Goal: Task Accomplishment & Management: Use online tool/utility

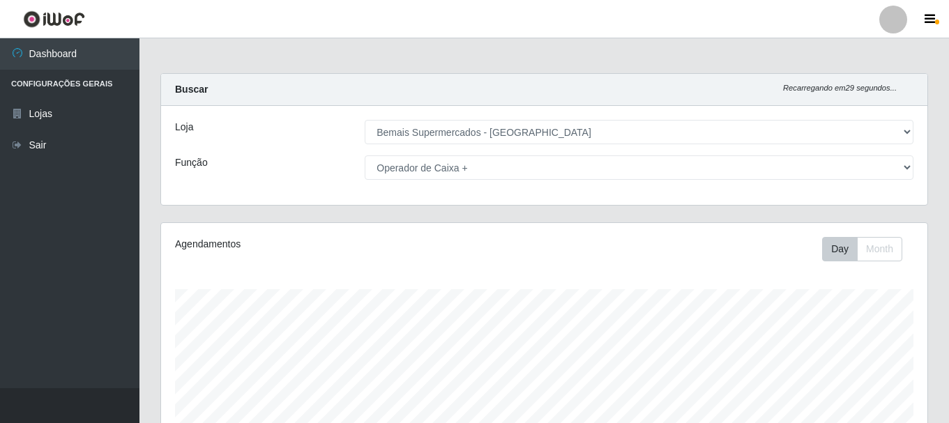
select select "249"
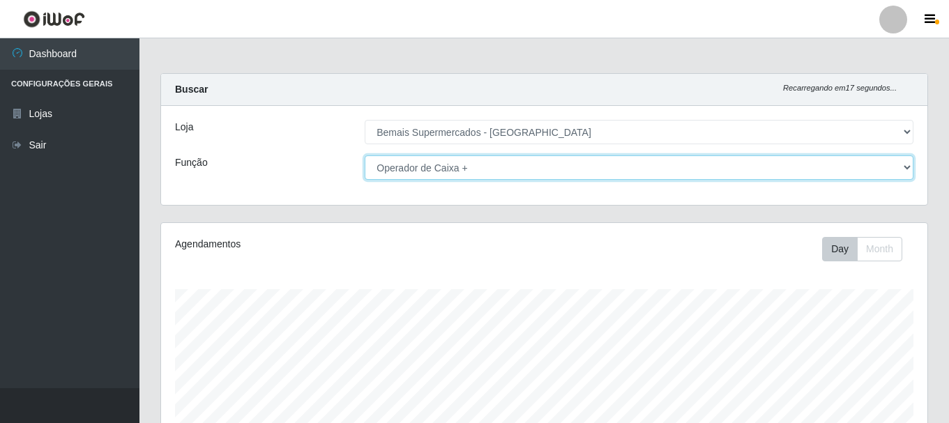
click at [504, 165] on select "[Selecione...] ASG ASG + ASG ++ Auxiliar de Depósito Auxiliar de Depósito + Aux…" at bounding box center [639, 168] width 549 height 24
select select "[Selecione...]"
click at [365, 156] on select "[Selecione...] ASG ASG + ASG ++ Auxiliar de Depósito Auxiliar de Depósito + Aux…" at bounding box center [639, 168] width 549 height 24
click at [456, 164] on select "[Selecione...] ASG ASG + ASG ++ Auxiliar de Depósito Auxiliar de Depósito + Aux…" at bounding box center [639, 168] width 549 height 24
click at [365, 156] on select "[Selecione...] ASG ASG + ASG ++ Auxiliar de Depósito Auxiliar de Depósito + Aux…" at bounding box center [639, 168] width 549 height 24
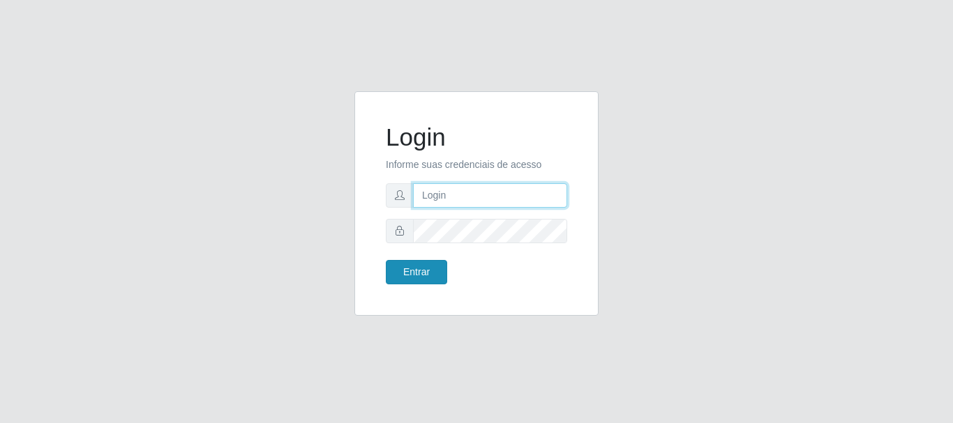
type input "[PERSON_NAME]"
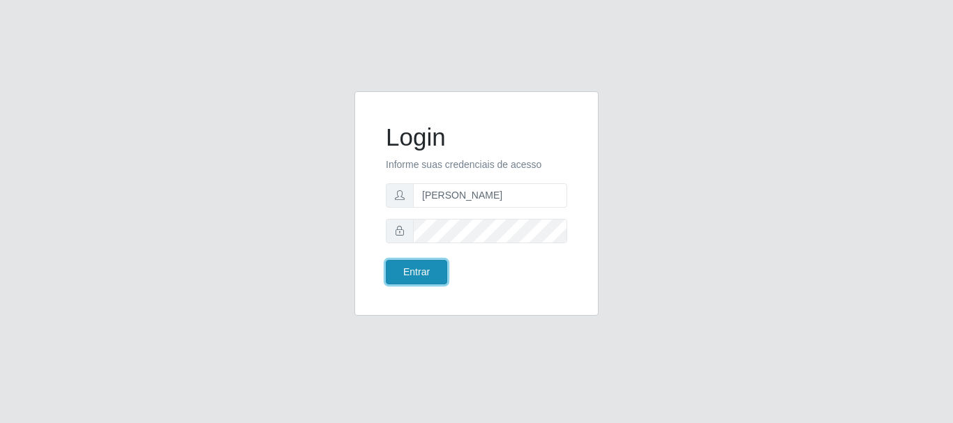
click at [411, 276] on button "Entrar" at bounding box center [416, 272] width 61 height 24
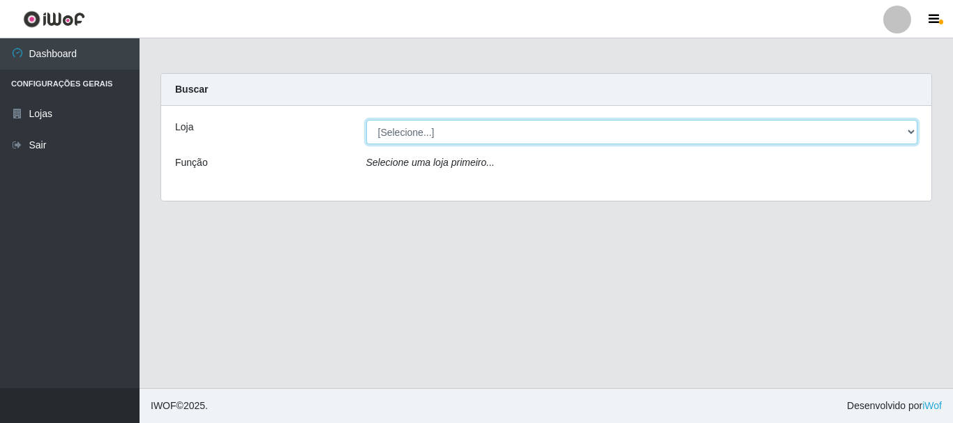
click at [430, 132] on select "[Selecione...] Bemais Supermercados - [GEOGRAPHIC_DATA]" at bounding box center [642, 132] width 552 height 24
select select "249"
click at [366, 120] on select "[Selecione...] Bemais Supermercados - [GEOGRAPHIC_DATA]" at bounding box center [642, 132] width 552 height 24
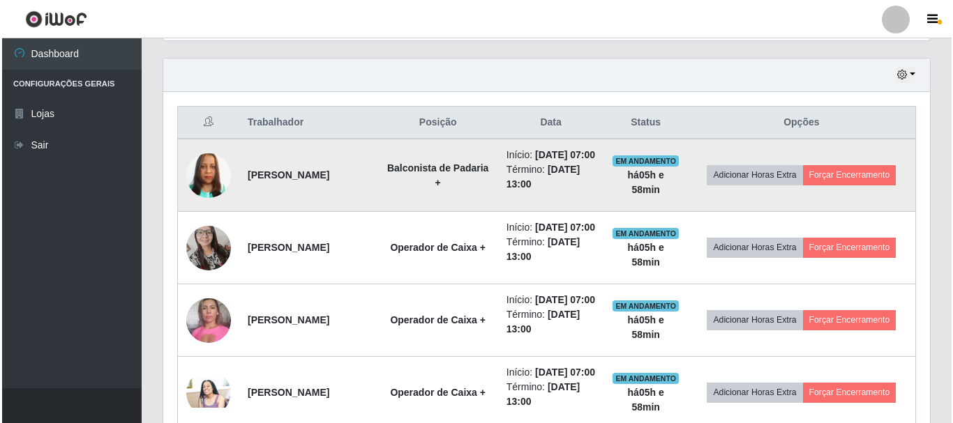
scroll to position [499, 0]
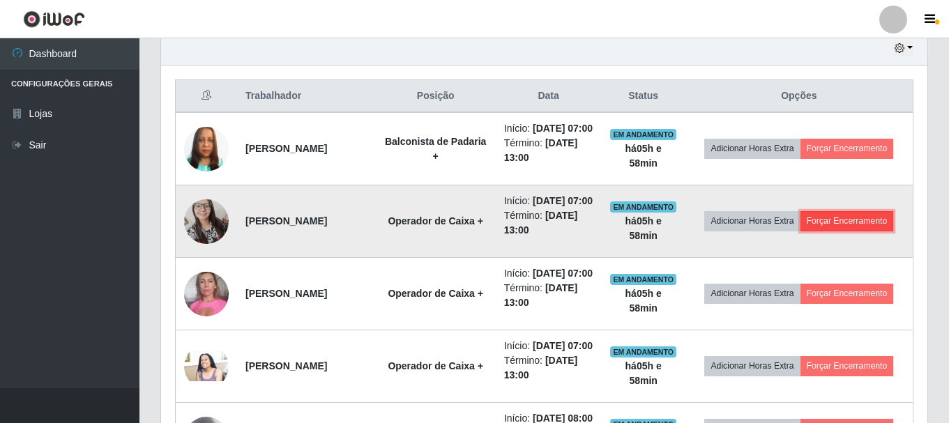
click at [843, 231] on button "Forçar Encerramento" at bounding box center [847, 221] width 93 height 20
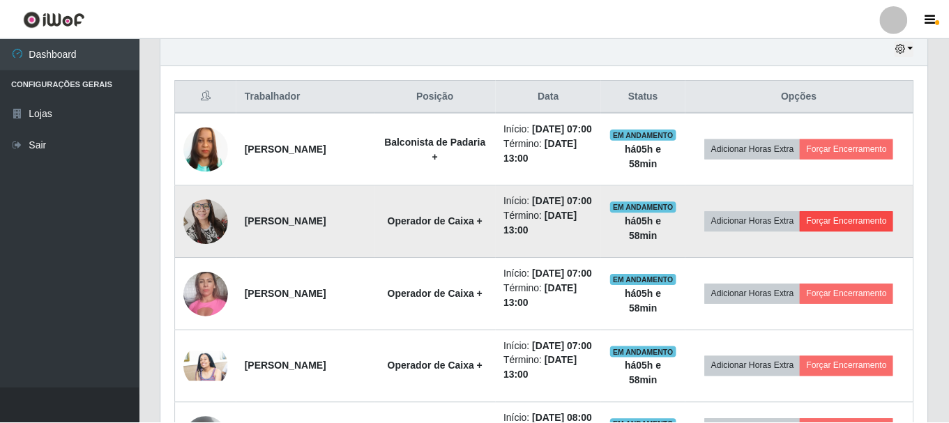
scroll to position [289, 760]
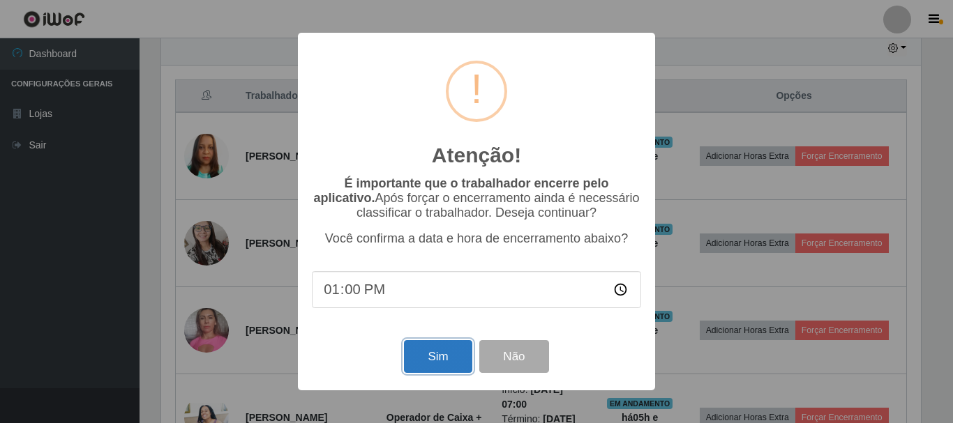
click at [438, 356] on button "Sim" at bounding box center [438, 356] width 68 height 33
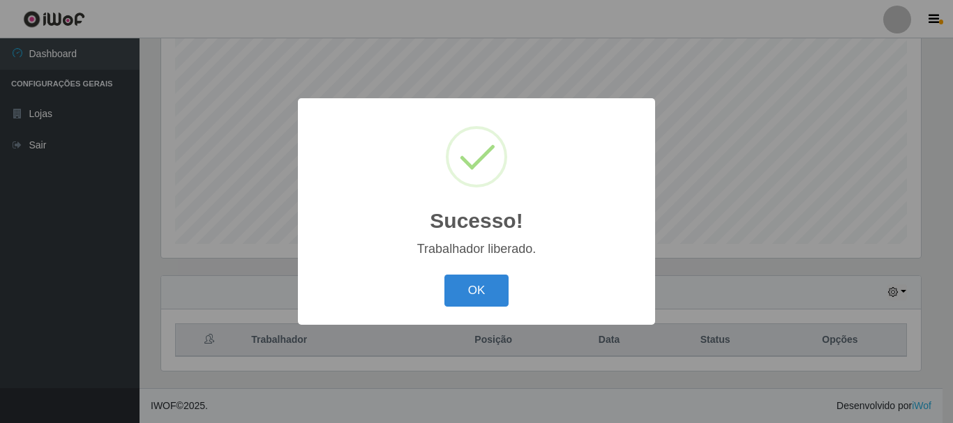
click at [444, 275] on button "OK" at bounding box center [476, 291] width 65 height 33
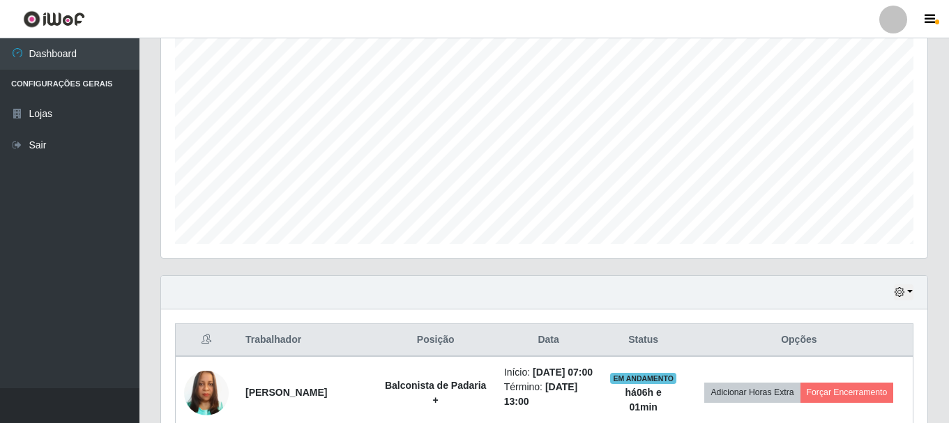
scroll to position [394, 0]
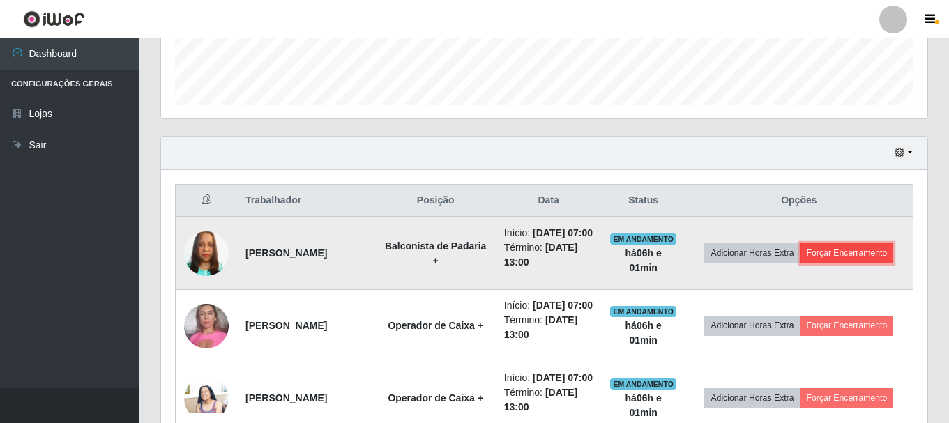
click at [868, 261] on button "Forçar Encerramento" at bounding box center [847, 253] width 93 height 20
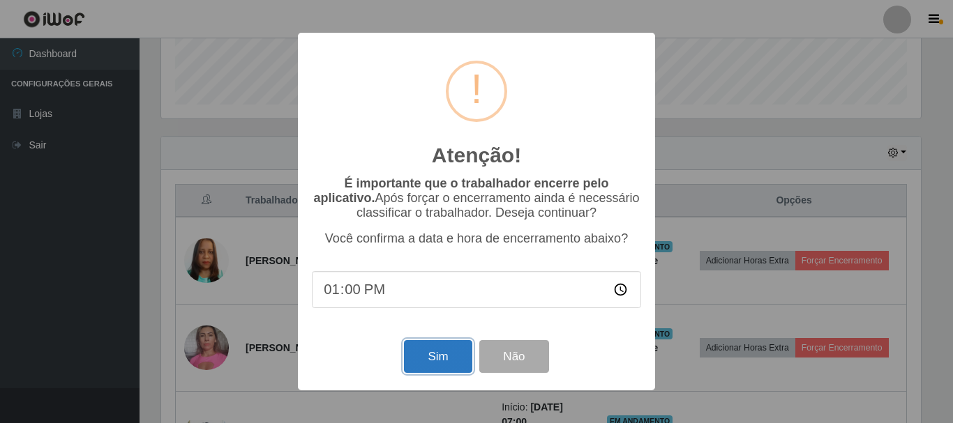
click at [454, 349] on button "Sim" at bounding box center [438, 356] width 68 height 33
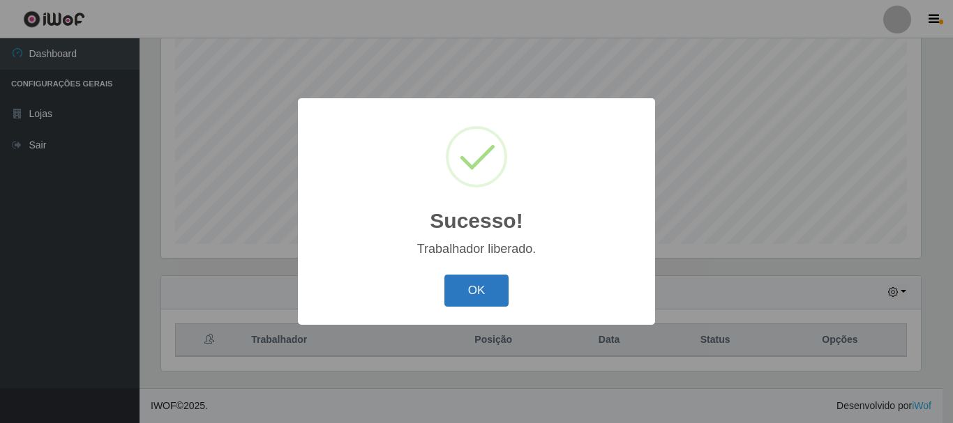
click at [482, 299] on button "OK" at bounding box center [476, 291] width 65 height 33
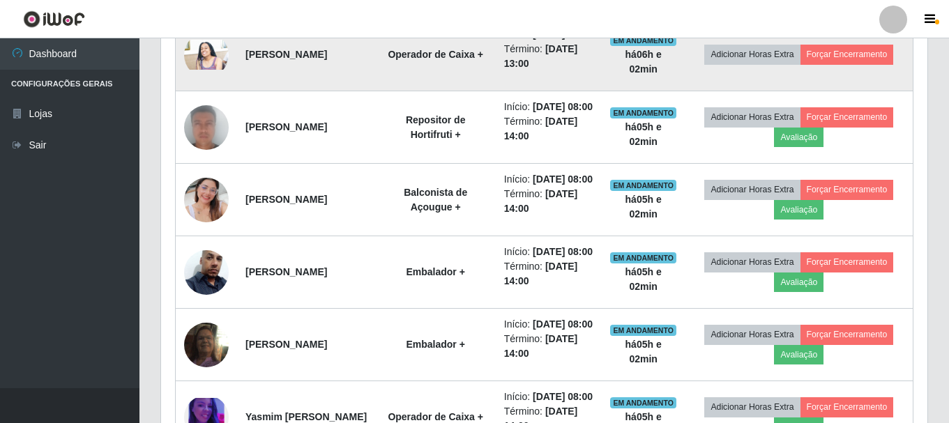
scroll to position [673, 0]
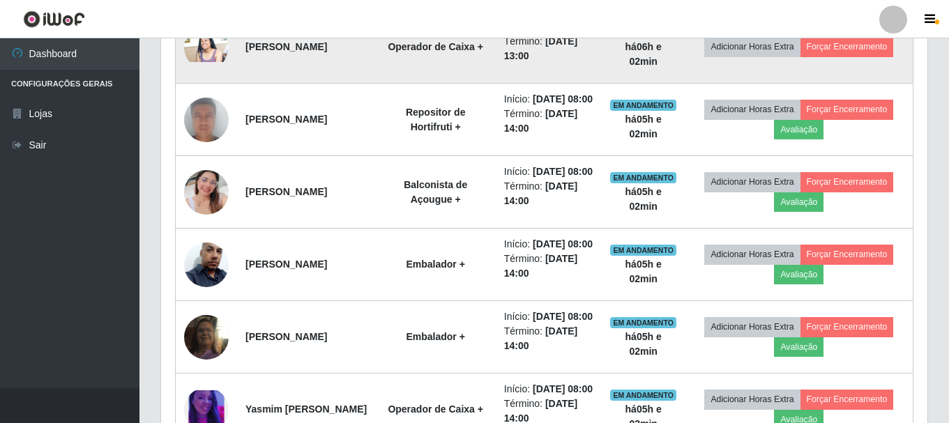
click at [196, 62] on img at bounding box center [206, 47] width 45 height 30
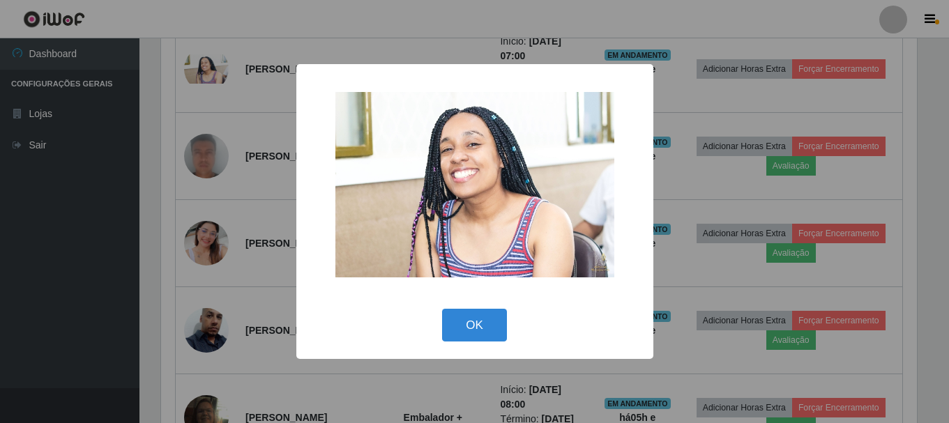
scroll to position [289, 760]
click at [715, 160] on div "× OK Cancel" at bounding box center [476, 211] width 953 height 423
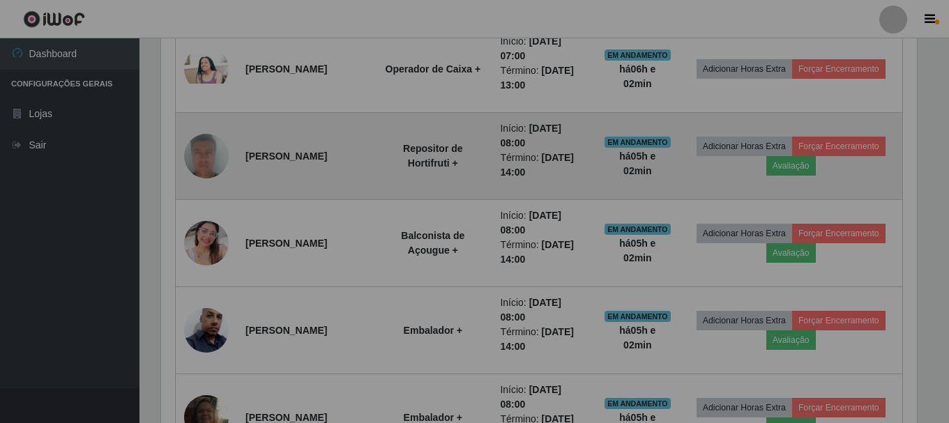
scroll to position [289, 767]
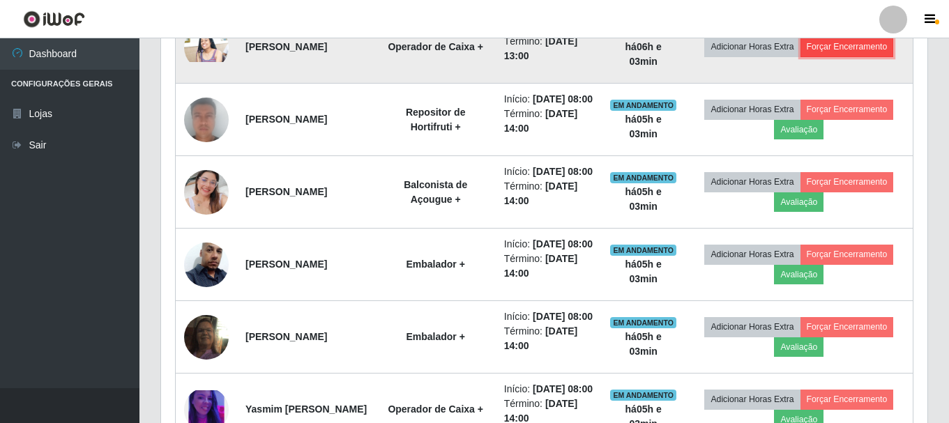
click at [870, 56] on button "Forçar Encerramento" at bounding box center [847, 47] width 93 height 20
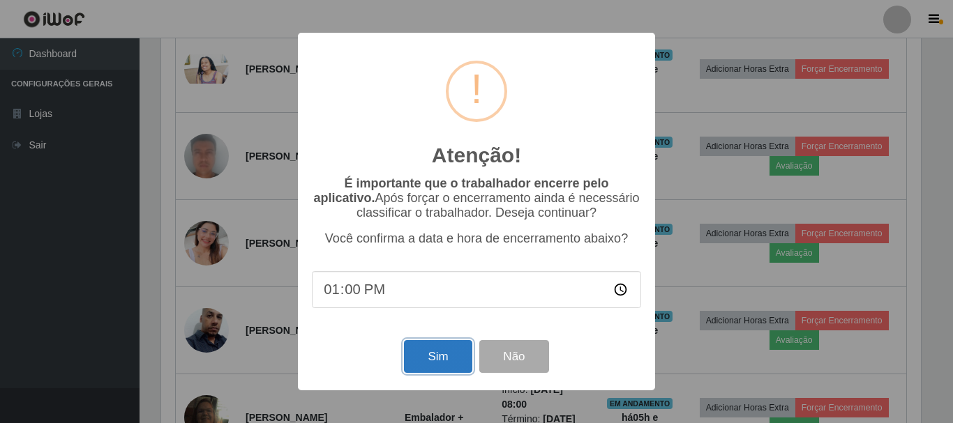
click at [433, 364] on button "Sim" at bounding box center [438, 356] width 68 height 33
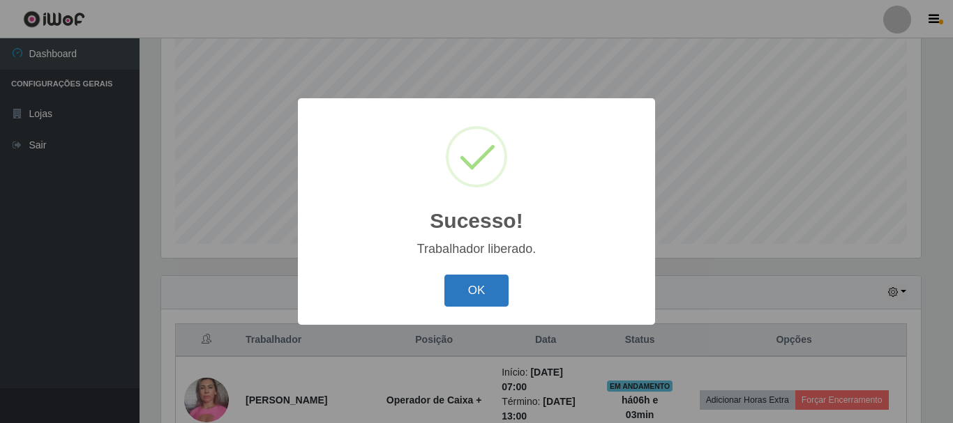
click at [501, 292] on button "OK" at bounding box center [476, 291] width 65 height 33
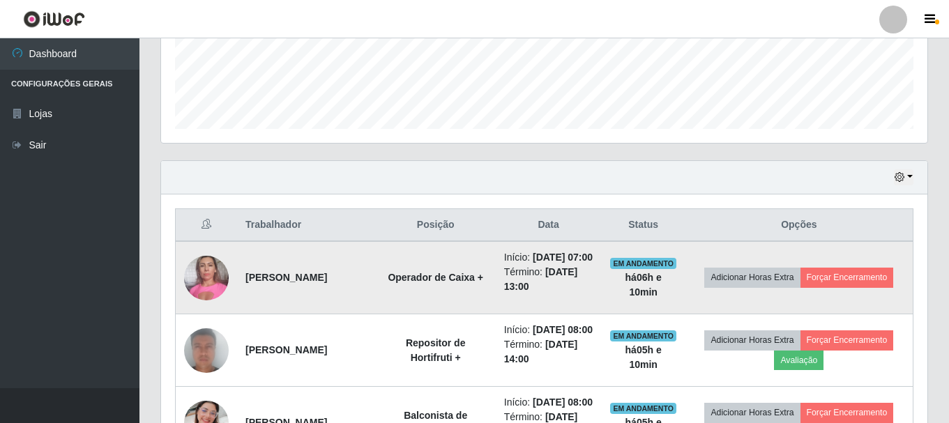
scroll to position [394, 0]
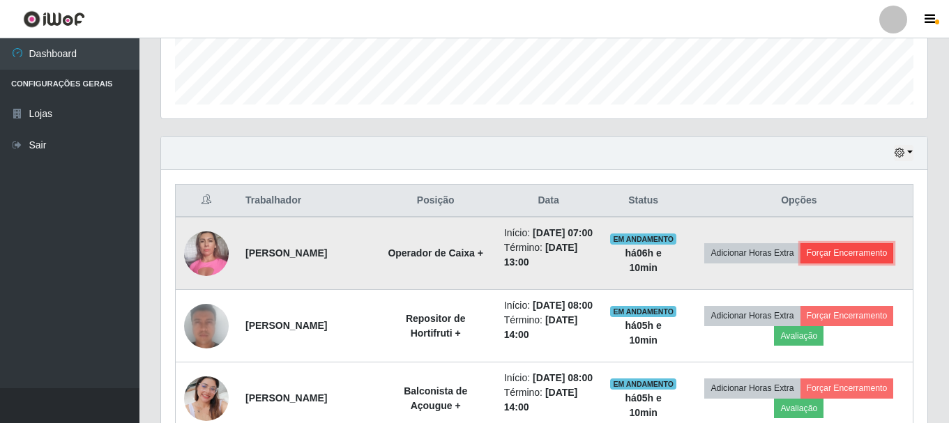
click at [856, 263] on button "Forçar Encerramento" at bounding box center [847, 253] width 93 height 20
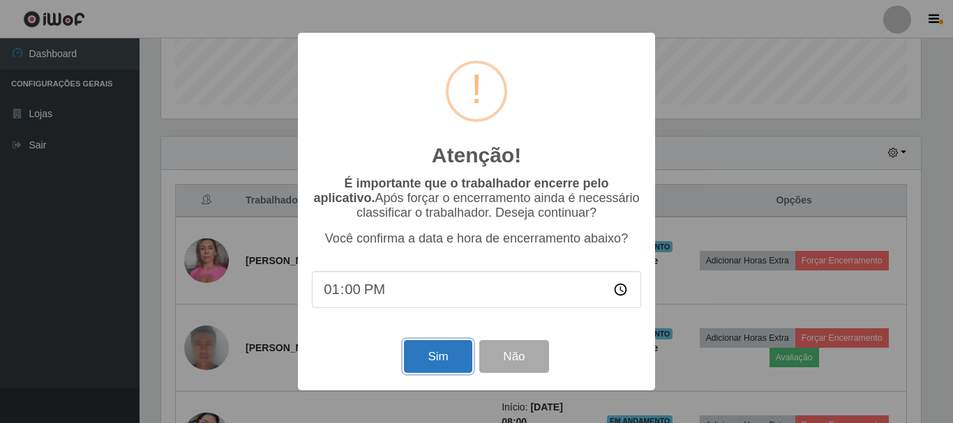
click at [437, 359] on button "Sim" at bounding box center [438, 356] width 68 height 33
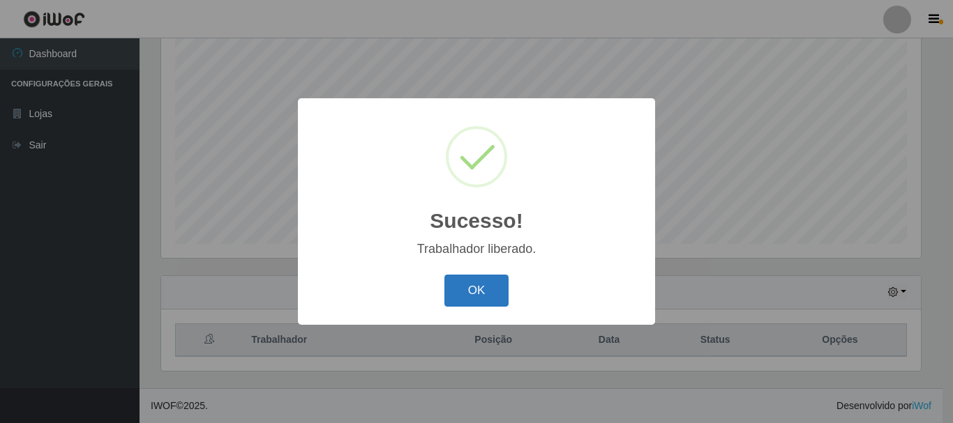
click at [462, 287] on button "OK" at bounding box center [476, 291] width 65 height 33
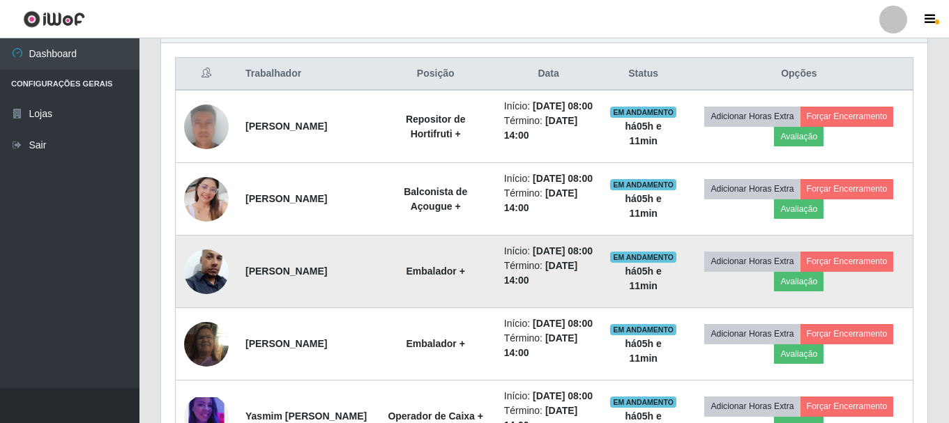
scroll to position [534, 0]
